Goal: Task Accomplishment & Management: Use online tool/utility

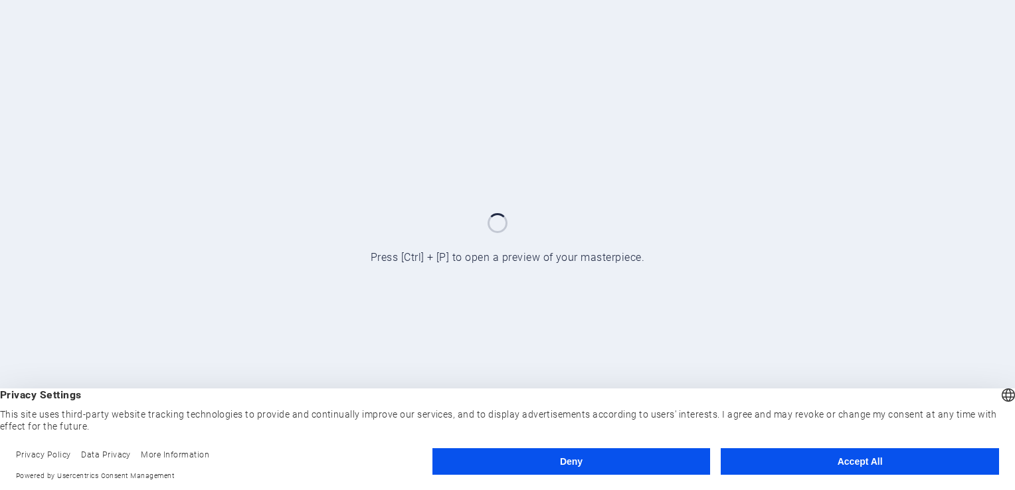
click at [841, 464] on button "Accept All" at bounding box center [860, 462] width 278 height 27
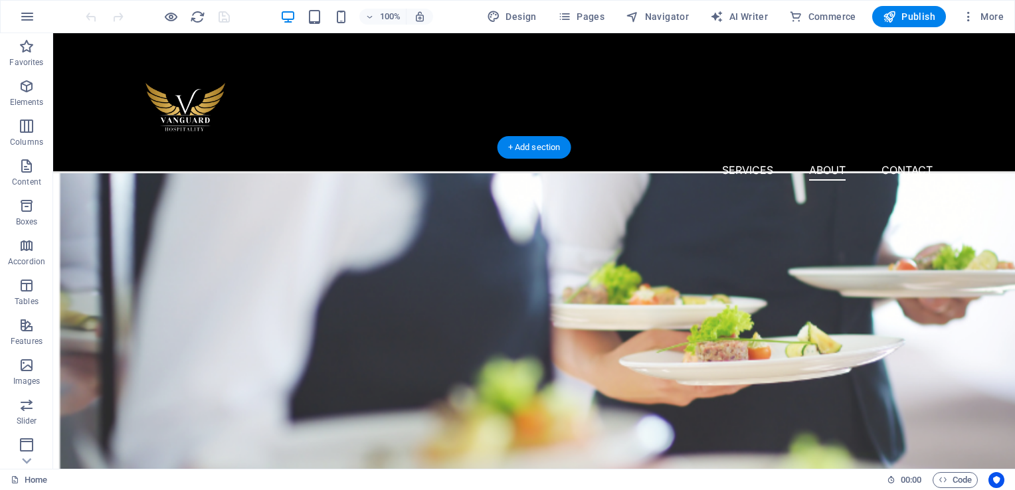
scroll to position [1133, 0]
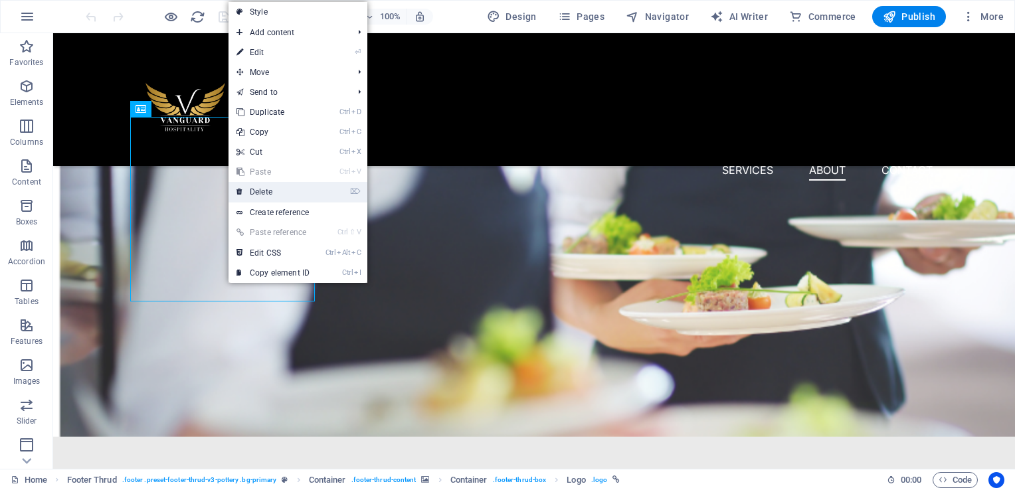
click at [298, 190] on link "⌦ Delete" at bounding box center [273, 192] width 89 height 20
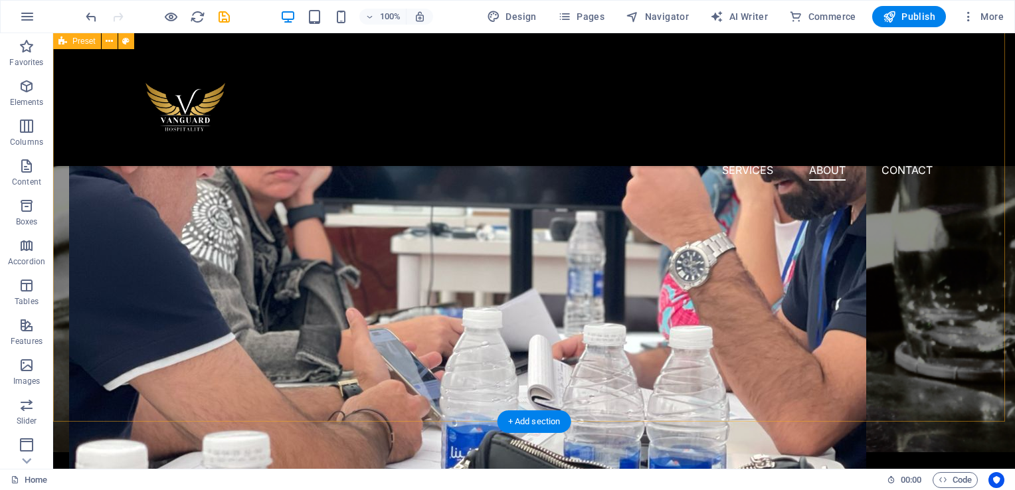
scroll to position [956, 0]
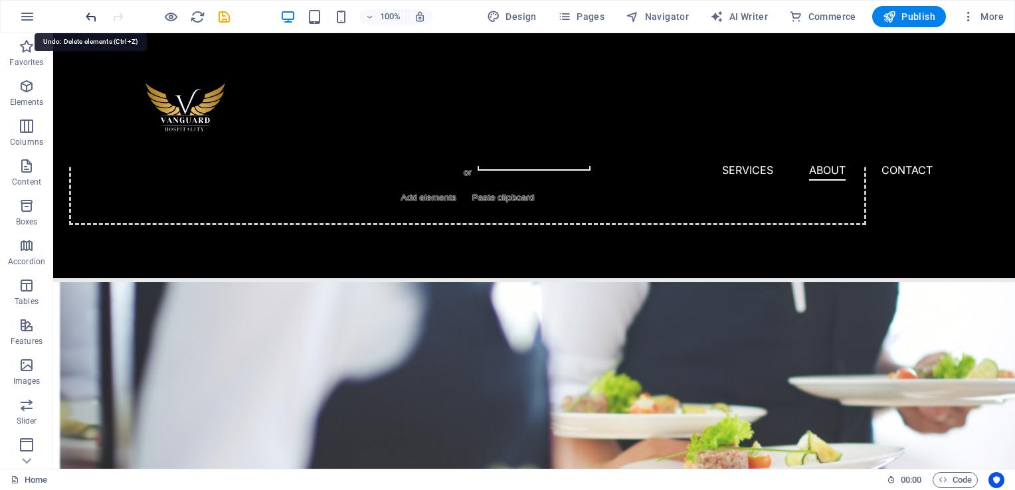
click at [94, 13] on icon "undo" at bounding box center [91, 16] width 15 height 15
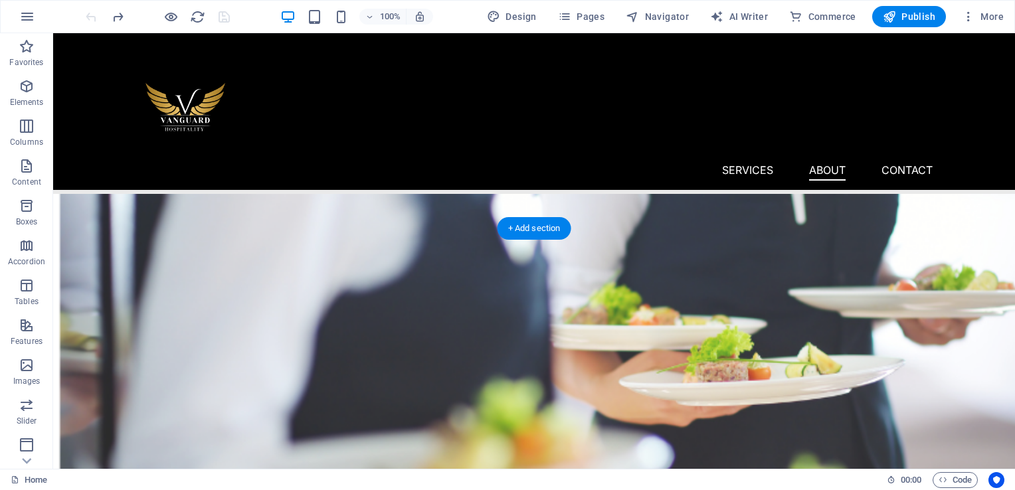
scroll to position [1133, 0]
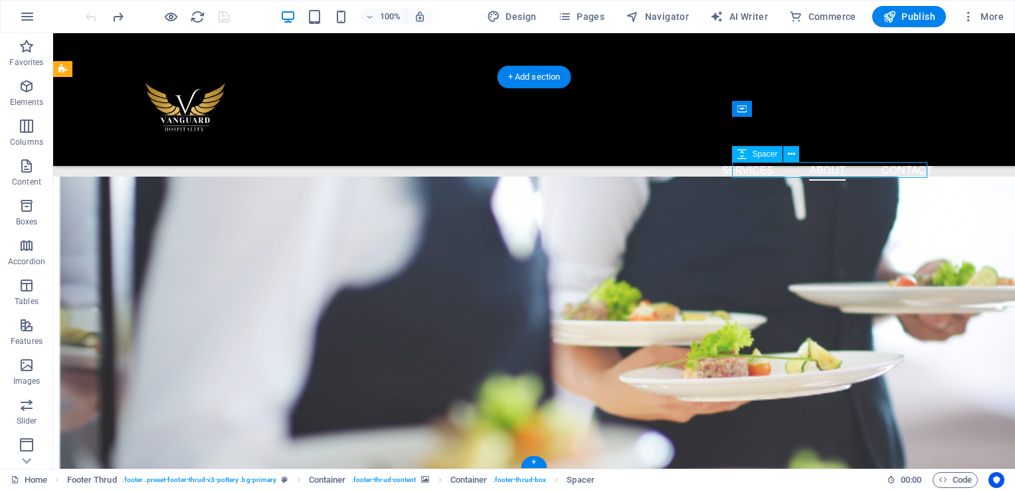
select select "px"
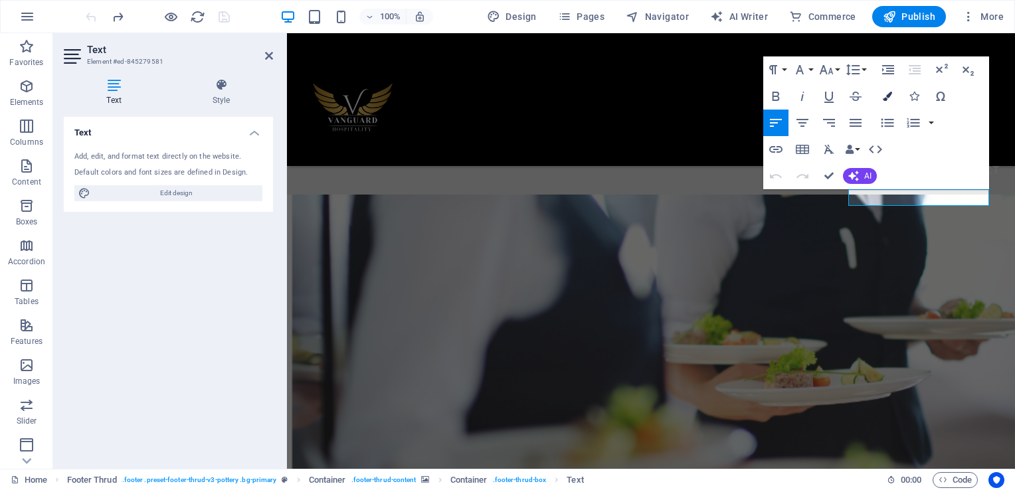
click at [892, 97] on button "Colors" at bounding box center [887, 96] width 25 height 27
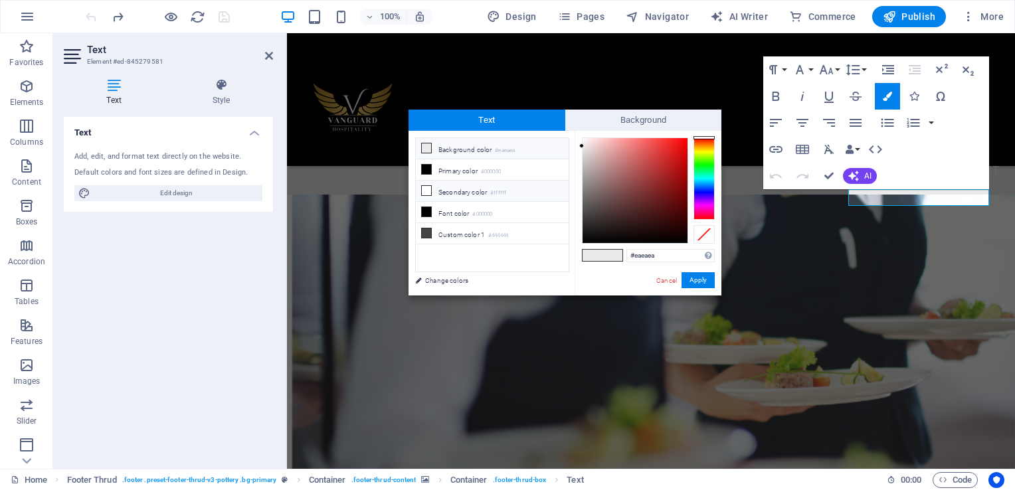
drag, startPoint x: 447, startPoint y: 189, endPoint x: 715, endPoint y: 223, distance: 270.5
click at [447, 190] on li "Secondary color #ffffff" at bounding box center [492, 191] width 153 height 21
type input "#ffffff"
click at [704, 272] on button "Apply" at bounding box center [698, 280] width 33 height 16
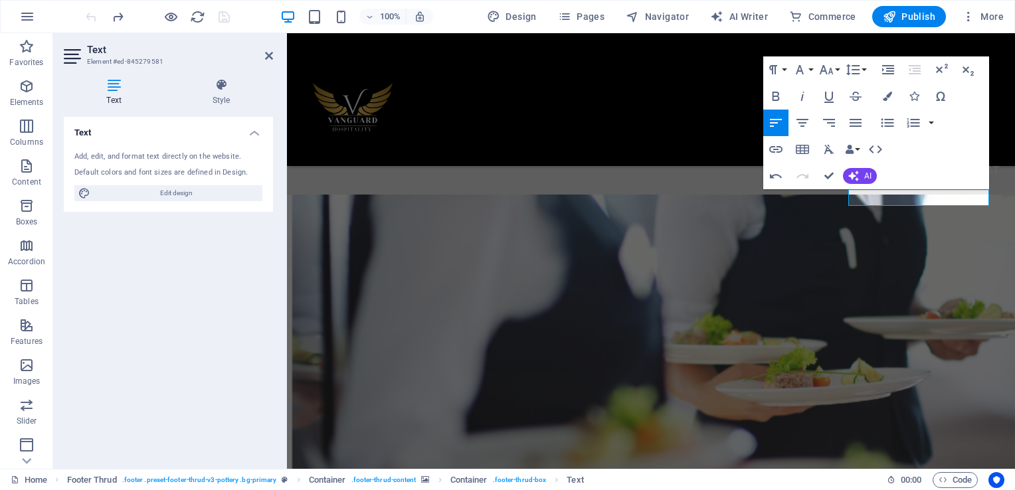
click at [884, 255] on button at bounding box center [881, 249] width 16 height 16
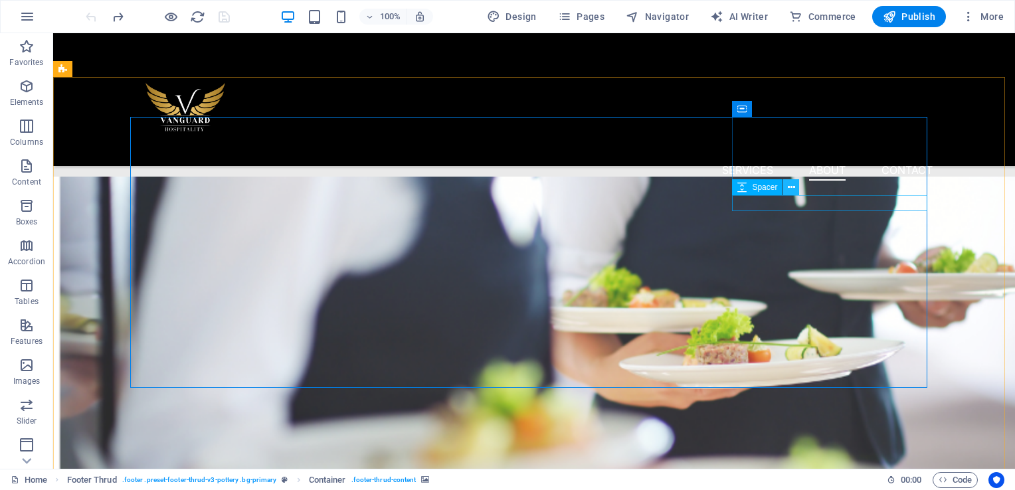
click at [789, 193] on icon at bounding box center [791, 188] width 7 height 14
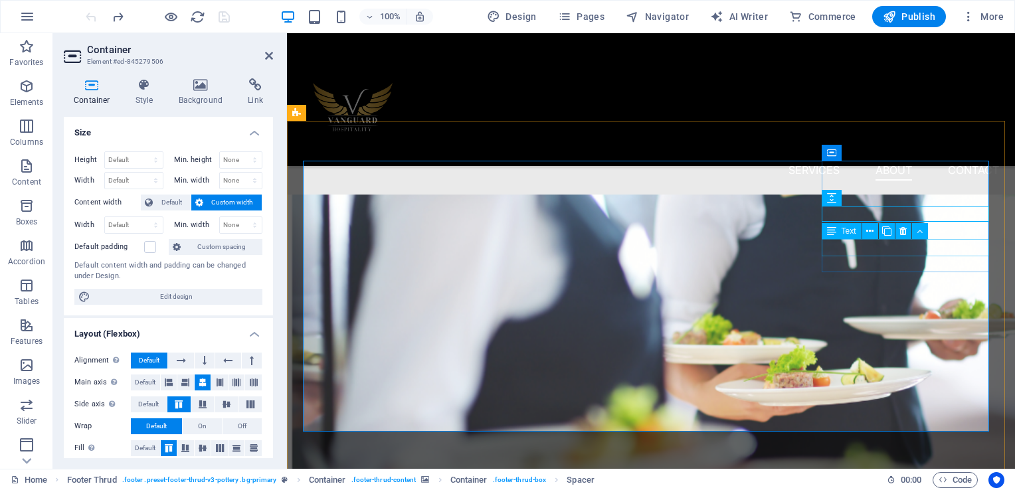
click at [892, 239] on div "Text" at bounding box center [879, 231] width 115 height 17
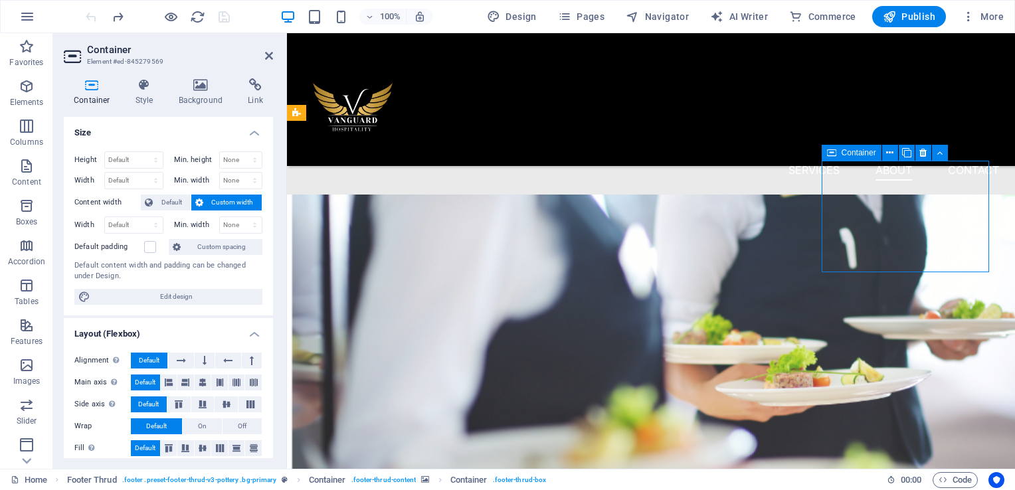
click at [146, 87] on icon at bounding box center [145, 84] width 38 height 13
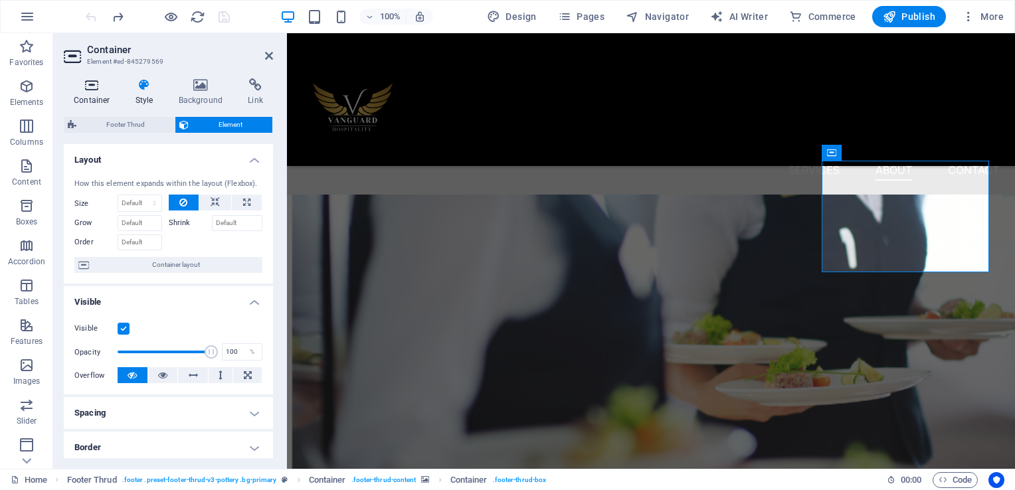
click at [87, 88] on icon at bounding box center [92, 84] width 56 height 13
